Goal: Transaction & Acquisition: Purchase product/service

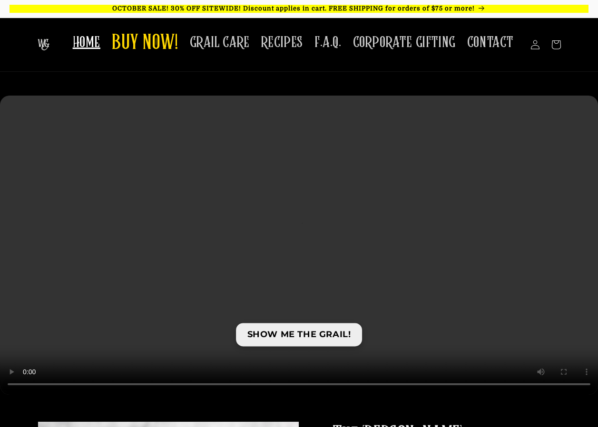
click at [316, 334] on link "SHOW ME THE GRAIL!" at bounding box center [299, 334] width 127 height 23
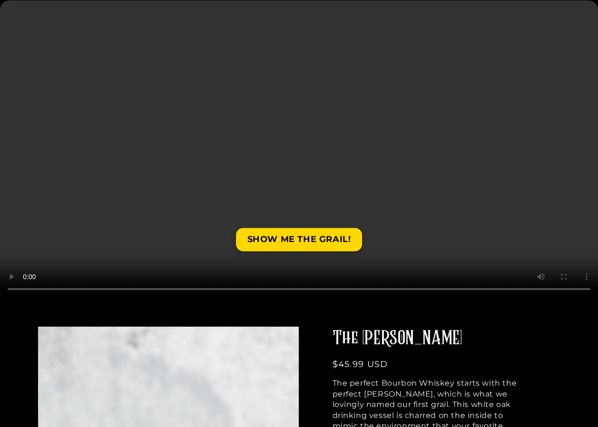
scroll to position [190, 0]
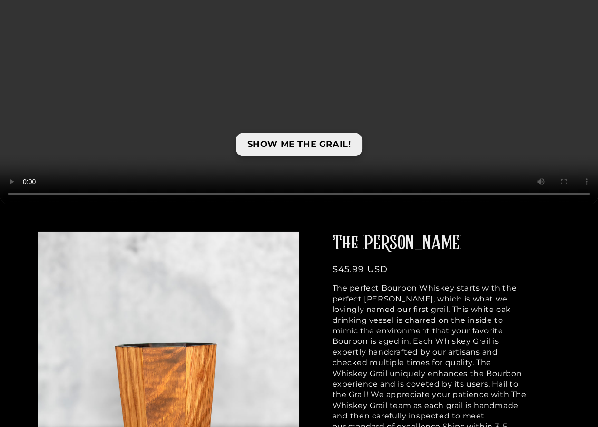
click at [302, 142] on link "SHOW ME THE GRAIL!" at bounding box center [299, 144] width 127 height 23
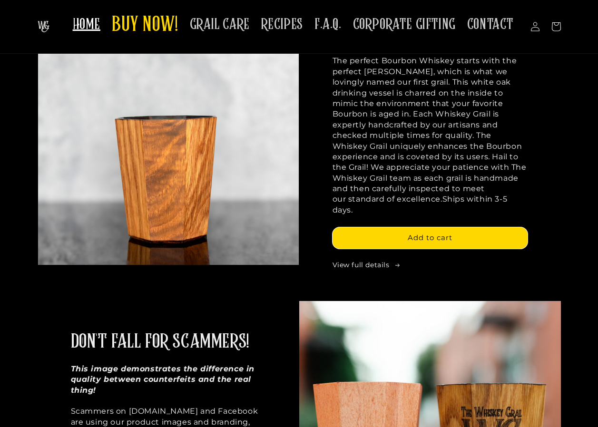
scroll to position [190, 0]
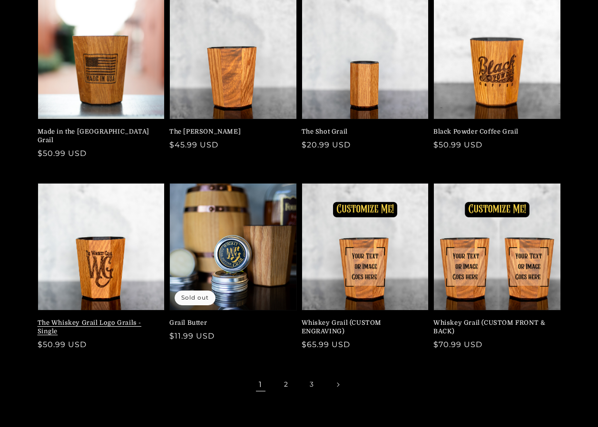
scroll to position [143, 0]
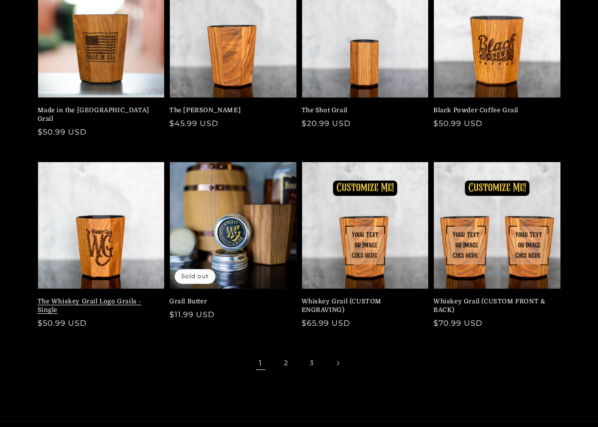
click at [107, 297] on link "The Whiskey Grail Logo Grails - Single" at bounding box center [99, 305] width 122 height 17
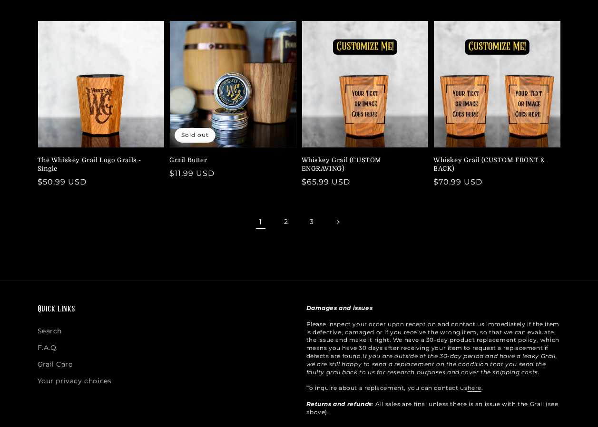
scroll to position [285, 0]
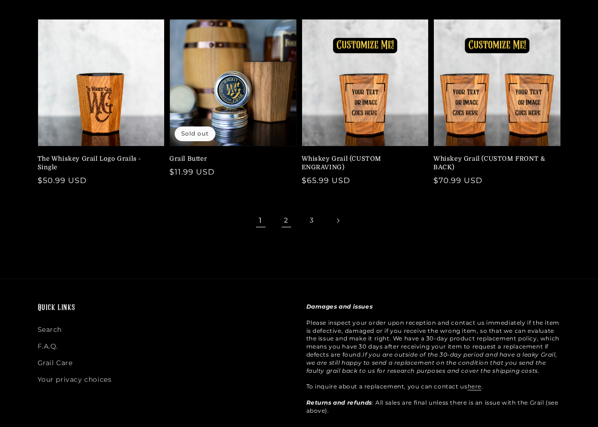
click at [289, 212] on link "2" at bounding box center [286, 220] width 21 height 21
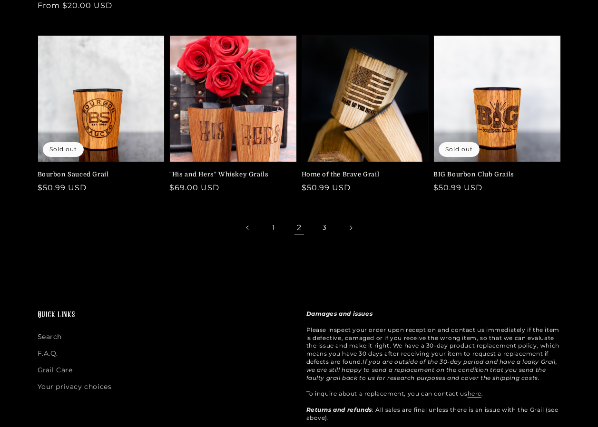
scroll to position [285, 0]
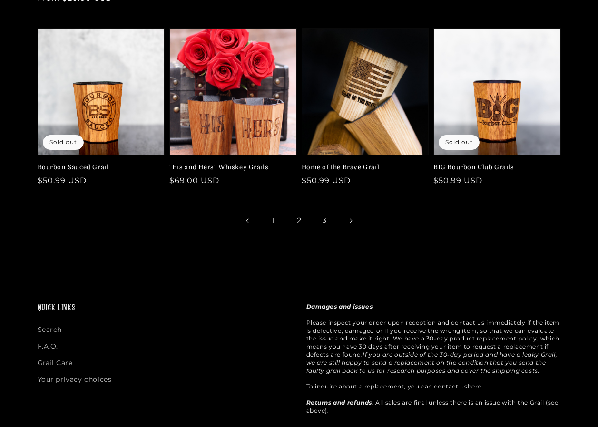
click at [326, 222] on link "3" at bounding box center [324, 220] width 21 height 21
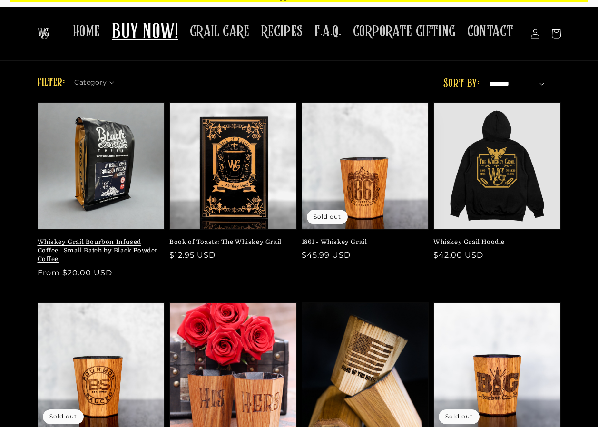
scroll to position [0, 0]
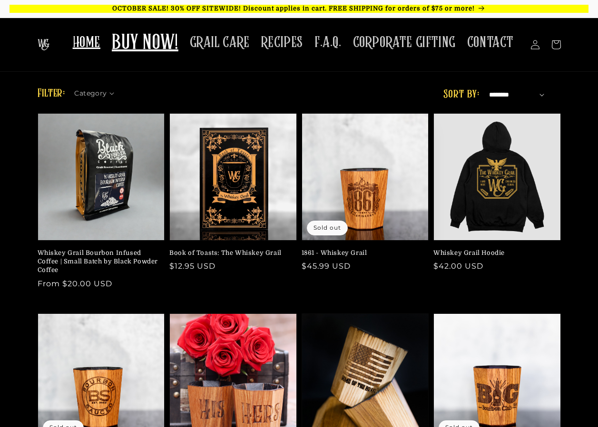
click at [98, 48] on span "HOME" at bounding box center [87, 42] width 28 height 19
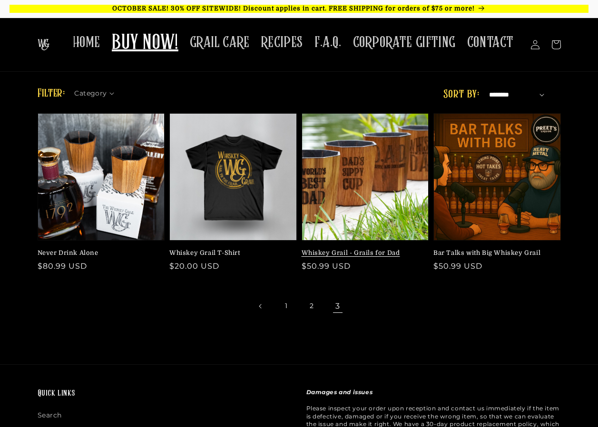
click at [374, 249] on link "Whiskey Grail - Grails for Dad" at bounding box center [363, 253] width 122 height 9
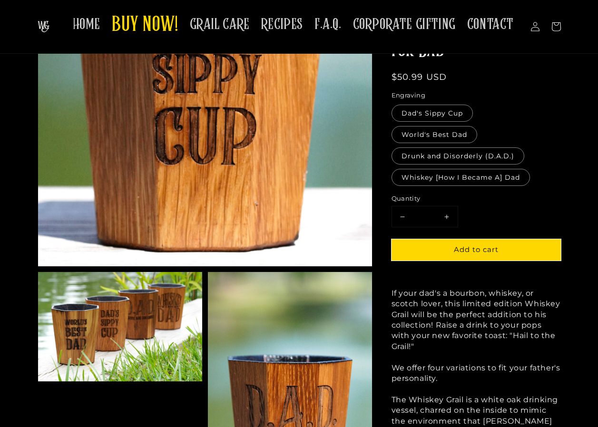
scroll to position [190, 0]
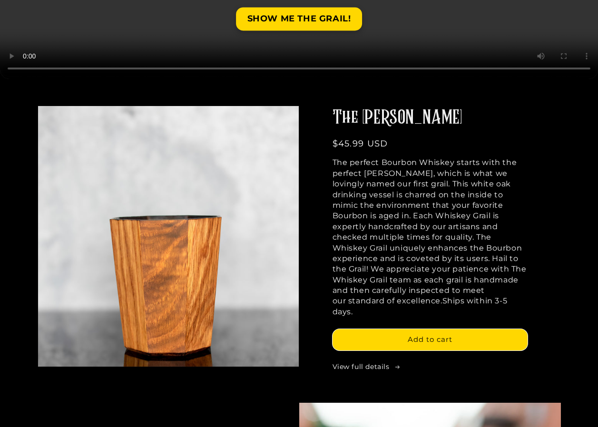
scroll to position [333, 0]
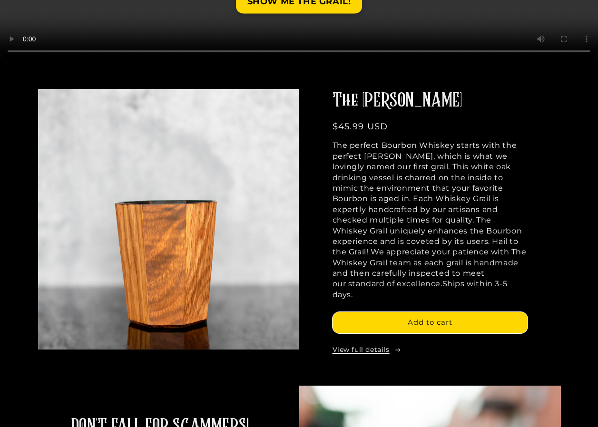
click at [378, 345] on link "View full details" at bounding box center [429, 350] width 195 height 10
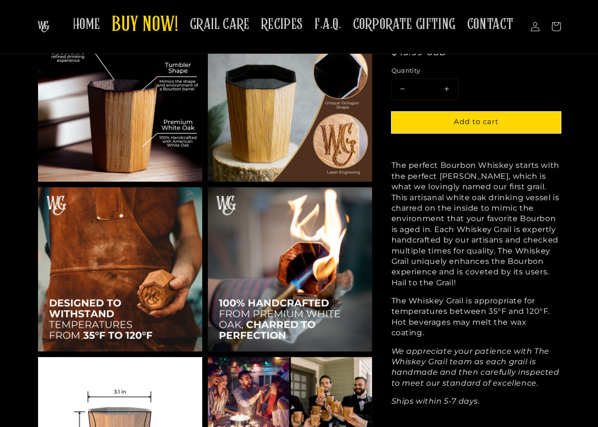
scroll to position [428, 0]
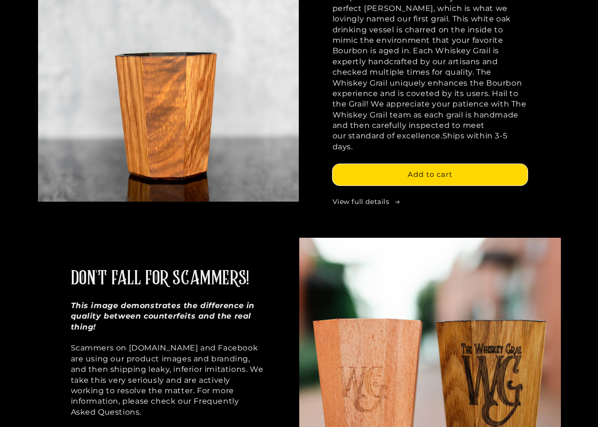
scroll to position [523, 0]
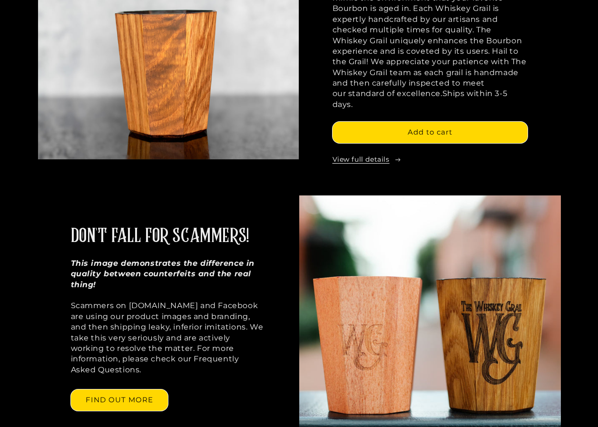
click at [381, 145] on div "The [PERSON_NAME] Regular price $45.99 USD Regular price Sale price $45.99 USD …" at bounding box center [429, 31] width 195 height 266
click at [384, 155] on link "View full details" at bounding box center [429, 160] width 195 height 10
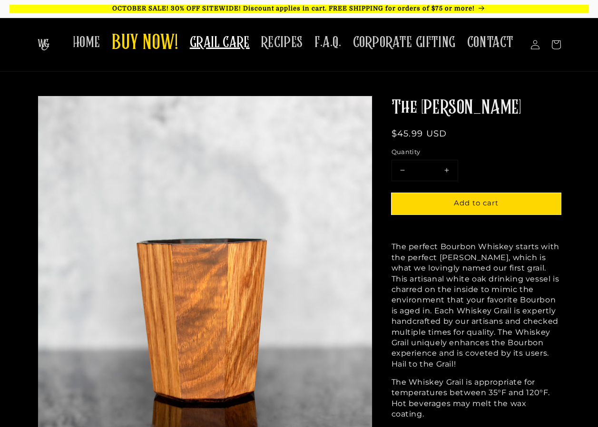
click at [239, 39] on span "GRAIL CARE" at bounding box center [220, 42] width 60 height 19
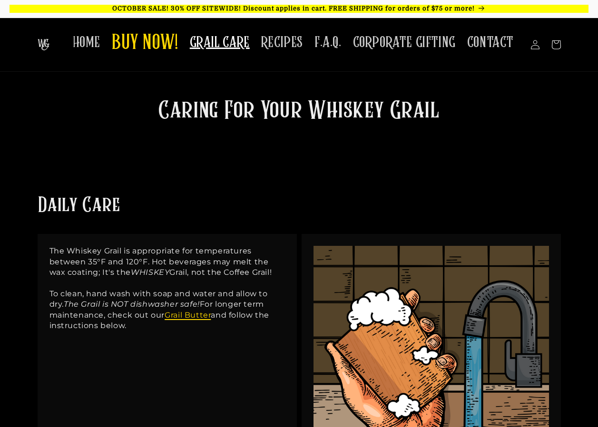
click at [193, 313] on link "Grail Butter" at bounding box center [188, 315] width 46 height 9
click at [97, 42] on span "HOME" at bounding box center [87, 42] width 28 height 19
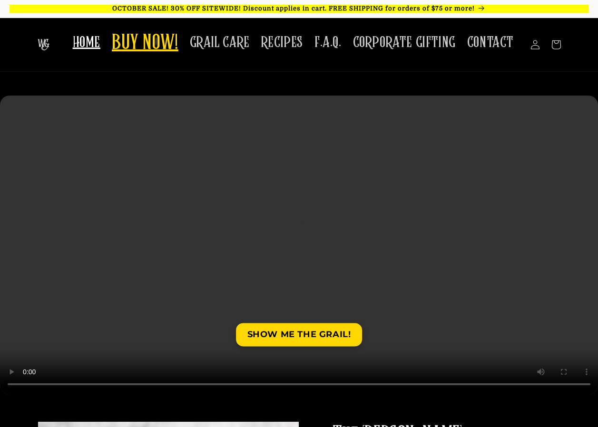
click at [149, 44] on span "BUY NOW!" at bounding box center [145, 43] width 67 height 26
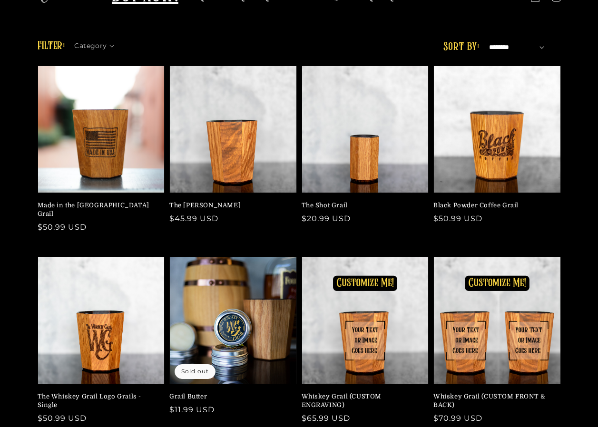
scroll to position [95, 0]
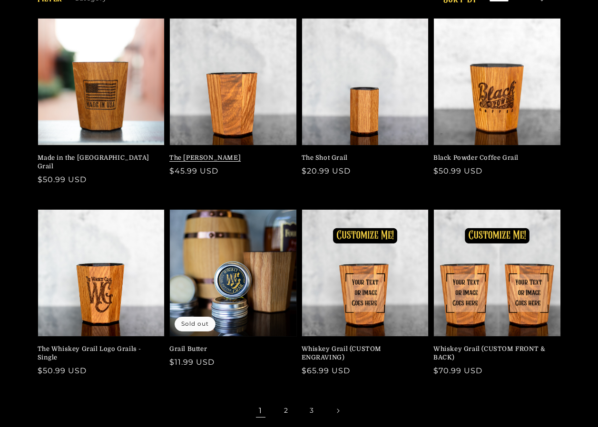
click at [229, 154] on link "The [PERSON_NAME]" at bounding box center [230, 158] width 122 height 9
